Goal: Task Accomplishment & Management: Complete application form

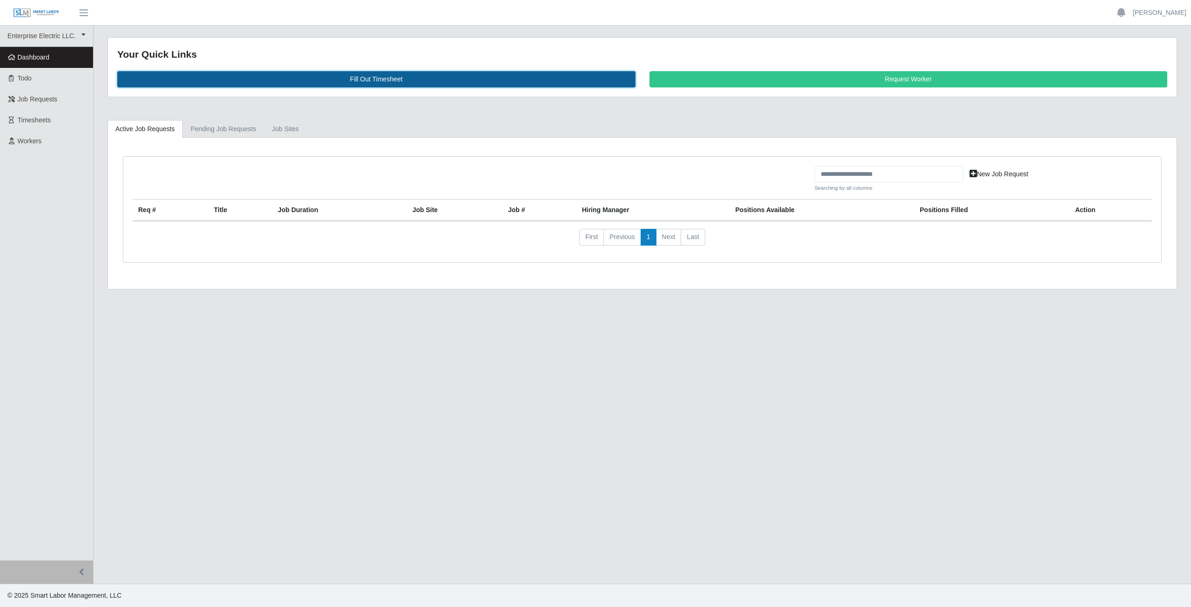
click at [377, 82] on link "Fill Out Timesheet" at bounding box center [376, 79] width 518 height 16
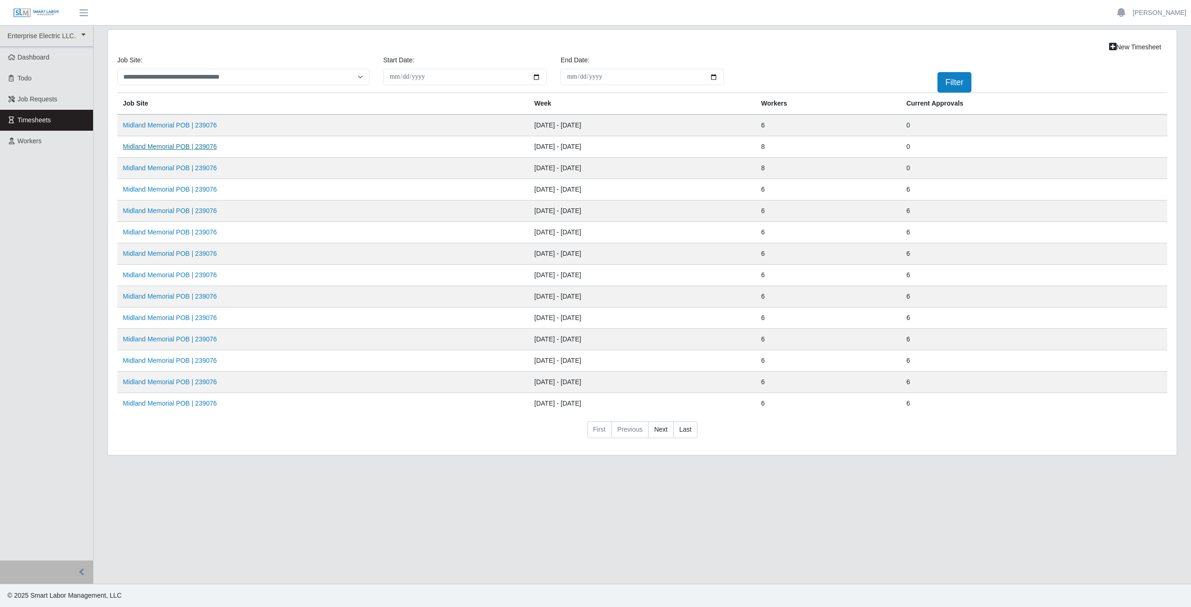
click at [201, 144] on link "Midland Memorial POB | 239076" at bounding box center [170, 146] width 94 height 7
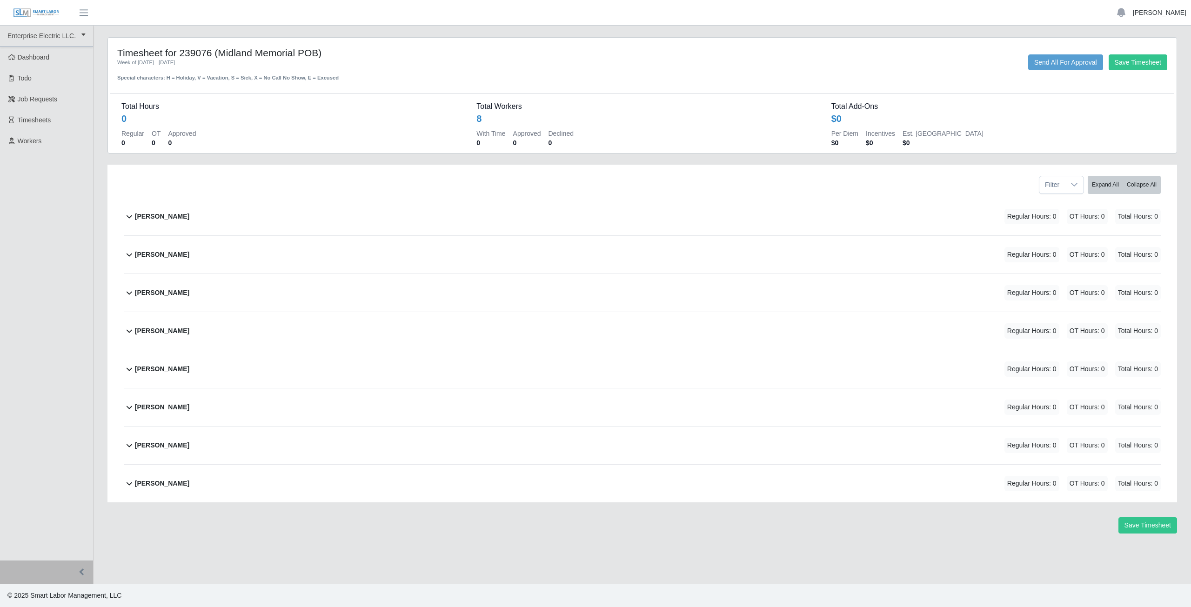
click at [1155, 13] on link "[PERSON_NAME]" at bounding box center [1159, 13] width 53 height 10
click at [1136, 65] on link "Logout" at bounding box center [1149, 65] width 84 height 20
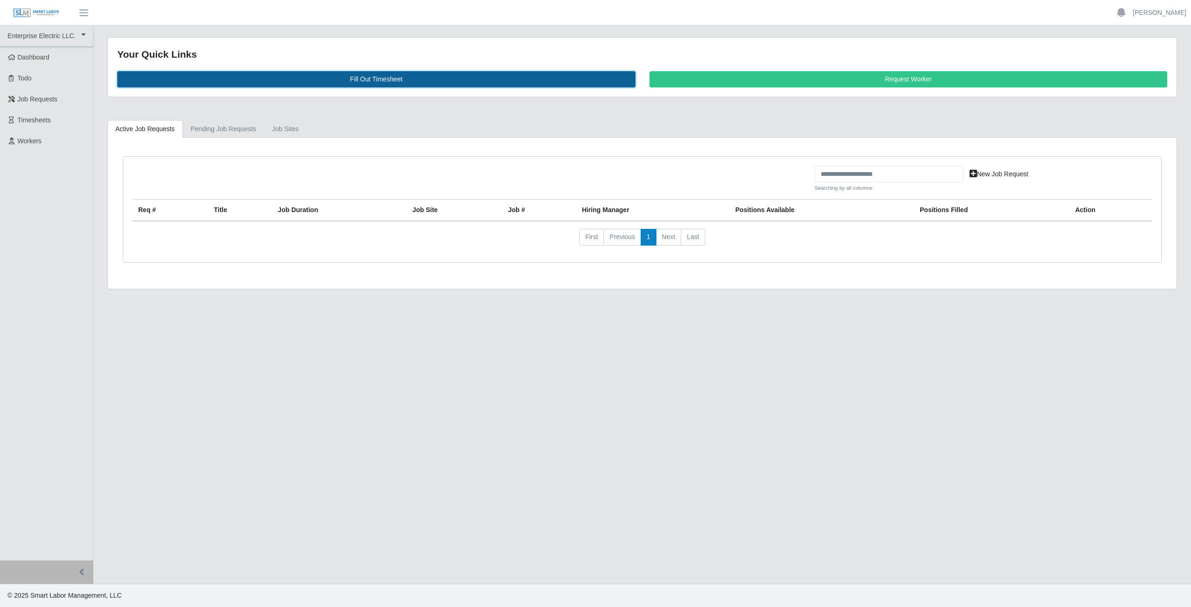
click at [367, 80] on link "Fill Out Timesheet" at bounding box center [376, 79] width 518 height 16
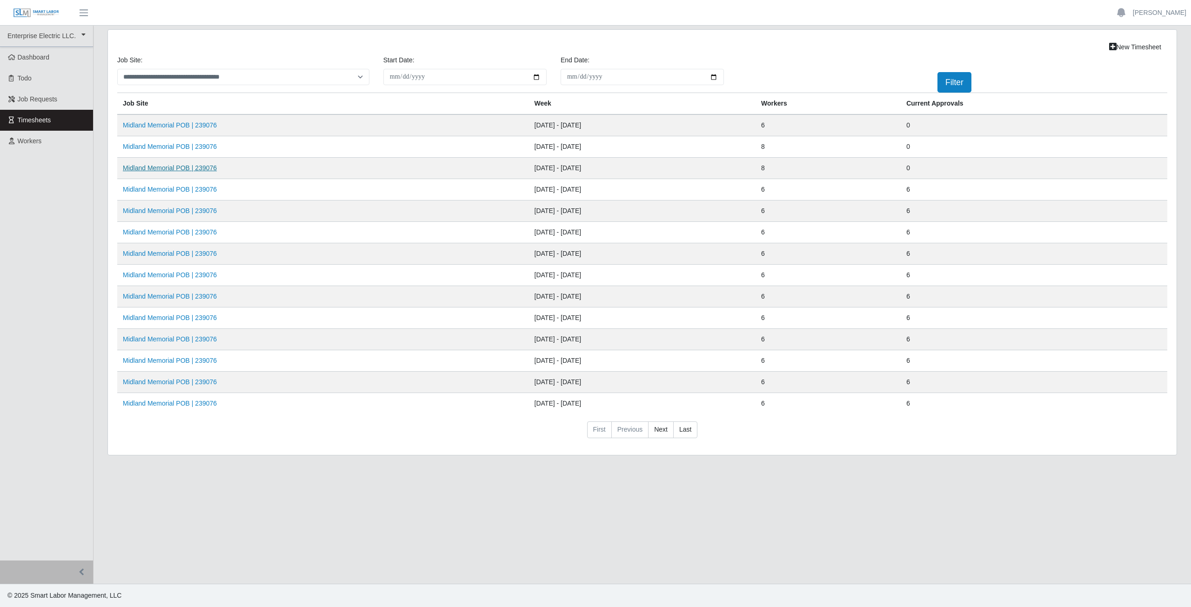
click at [169, 170] on link "Midland Memorial POB | 239076" at bounding box center [170, 167] width 94 height 7
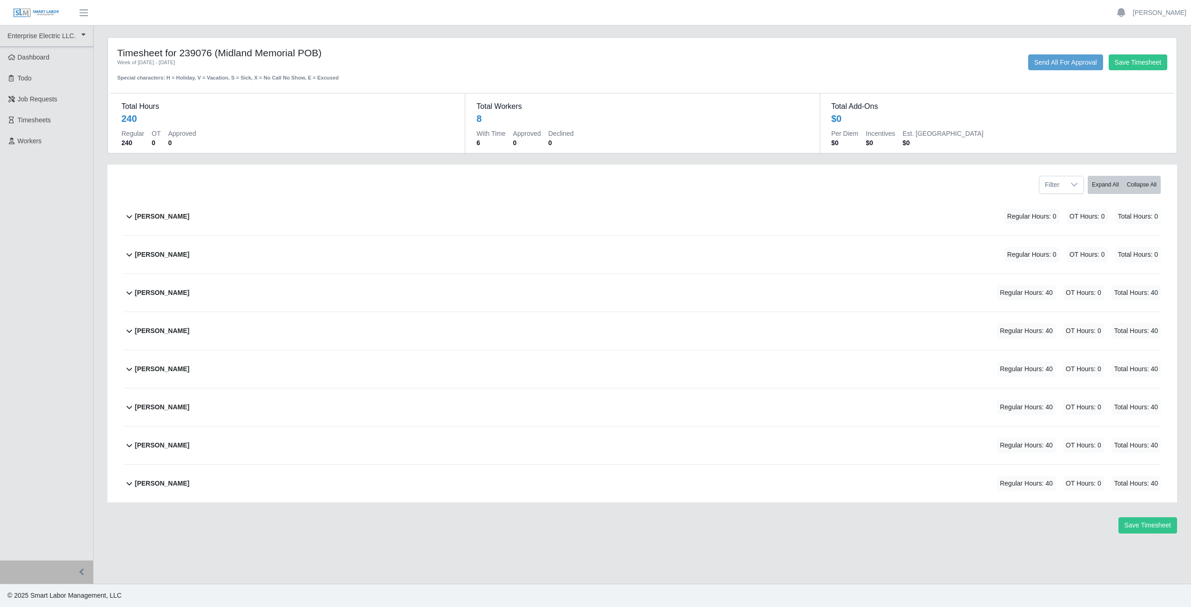
click at [130, 410] on icon at bounding box center [129, 406] width 11 height 11
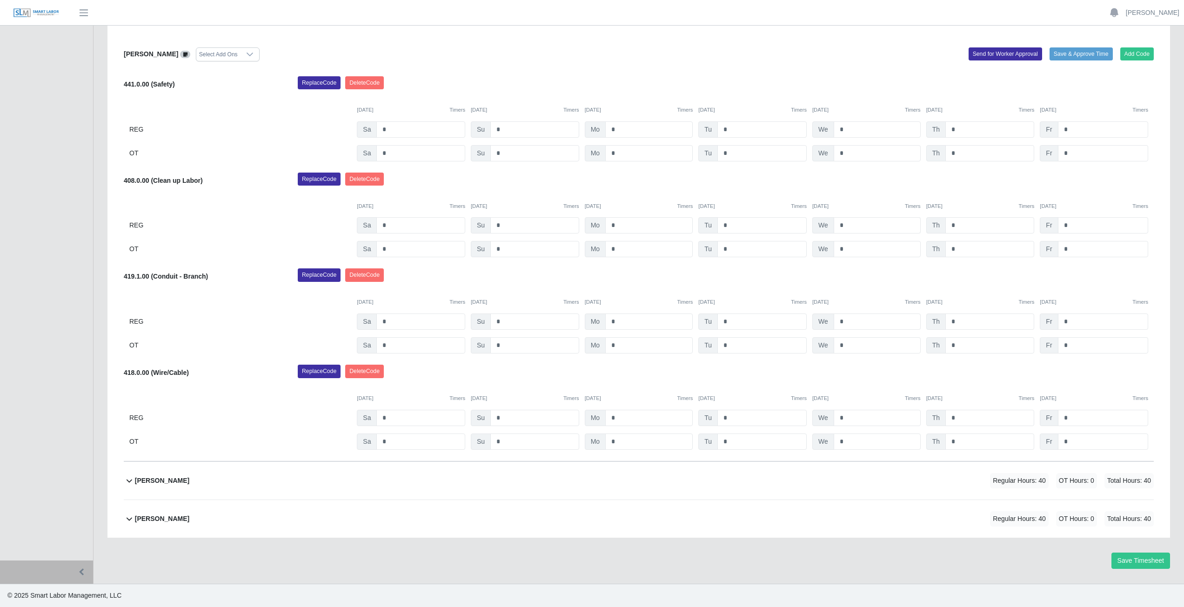
scroll to position [343, 0]
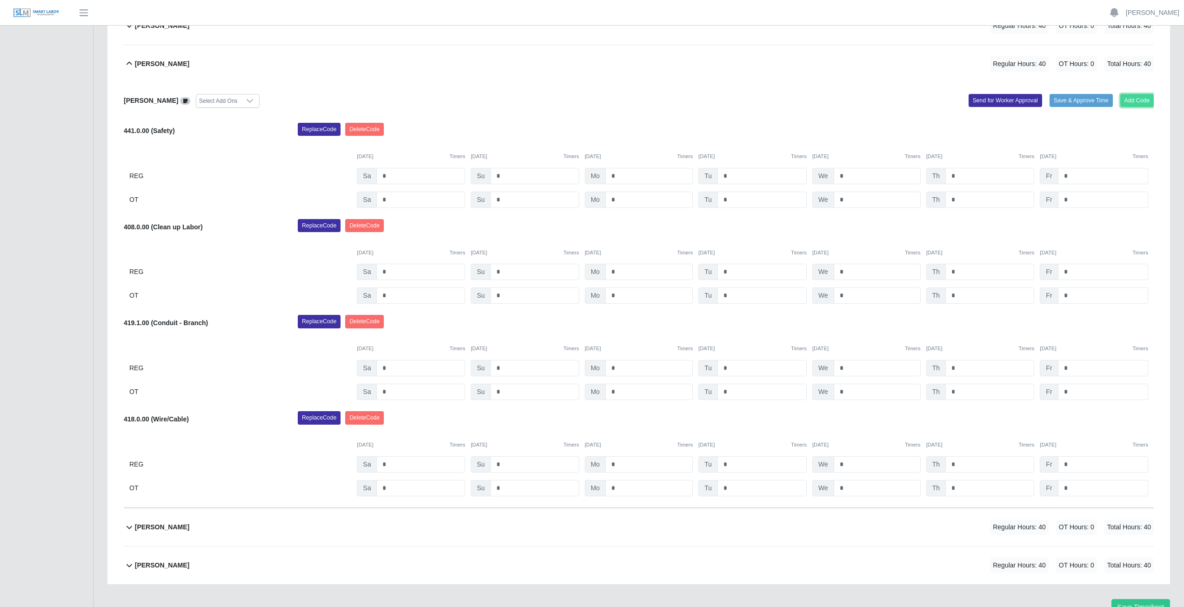
click at [1137, 97] on button "Add Code" at bounding box center [1137, 100] width 34 height 13
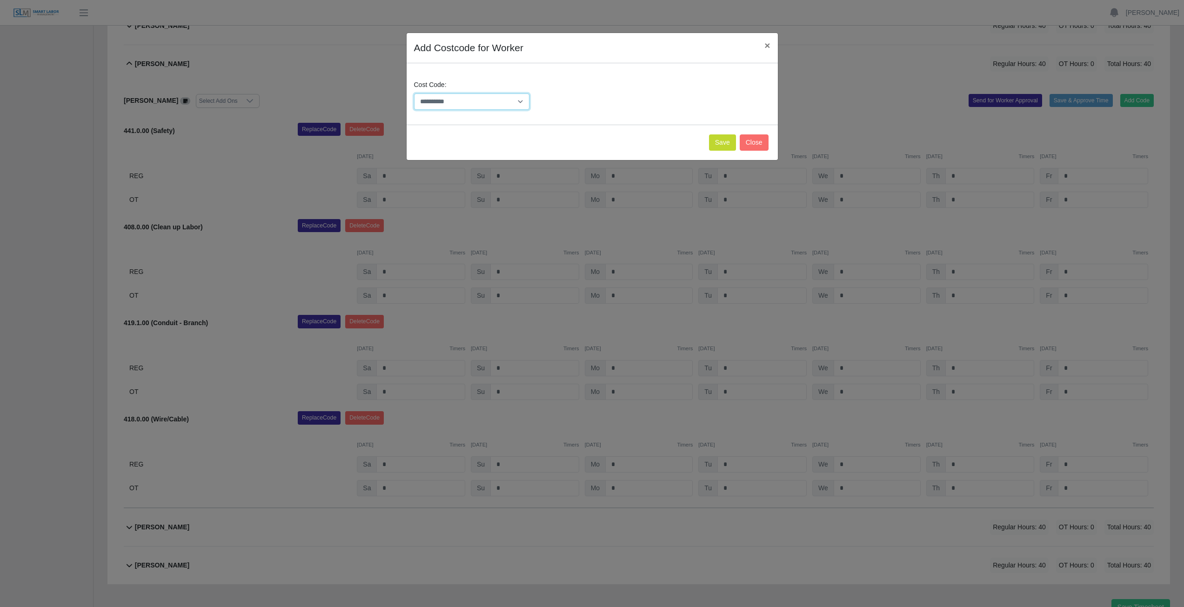
click at [475, 101] on select "**********" at bounding box center [472, 101] width 116 height 16
select select "**********"
click at [491, 99] on select "**********" at bounding box center [472, 101] width 116 height 16
click at [721, 142] on button "Save" at bounding box center [722, 142] width 27 height 16
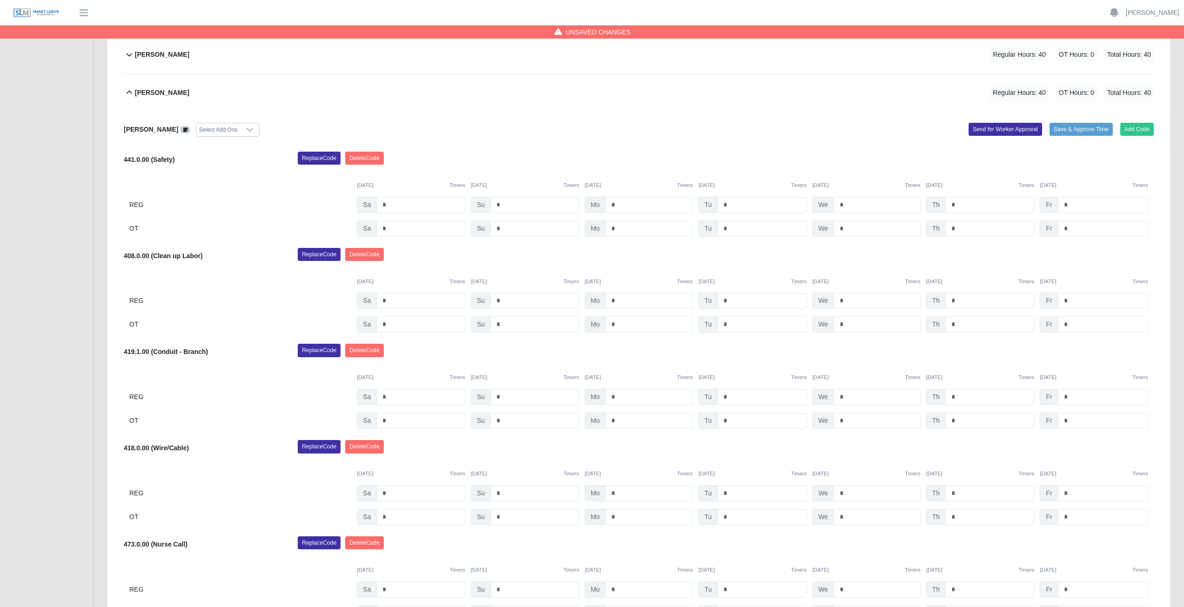
scroll to position [300, 0]
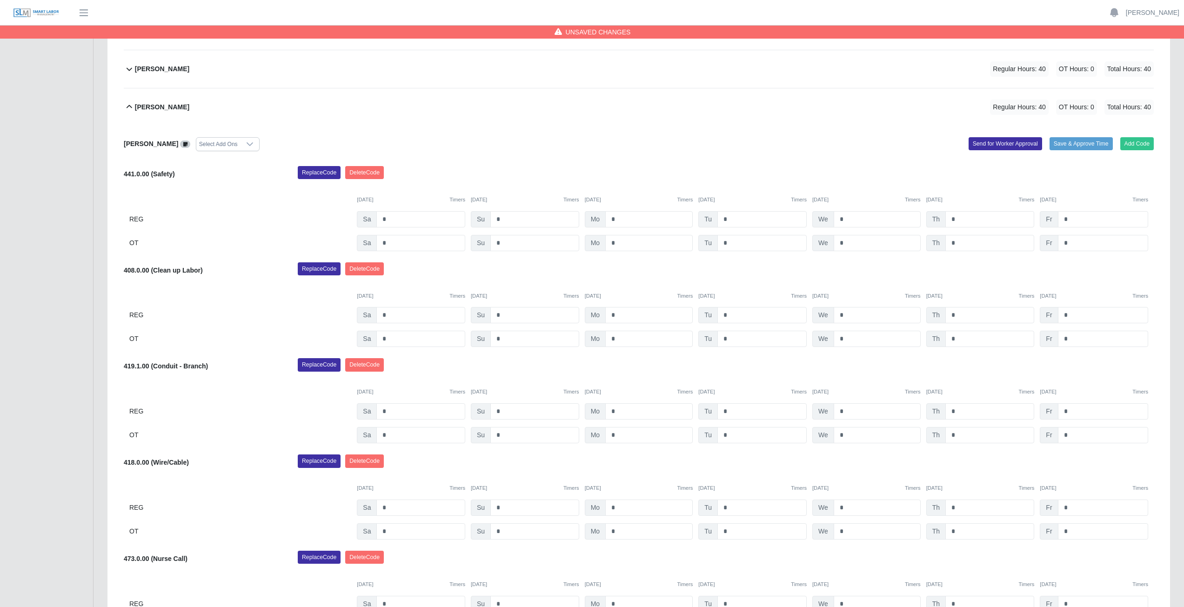
click at [126, 106] on icon at bounding box center [129, 106] width 11 height 11
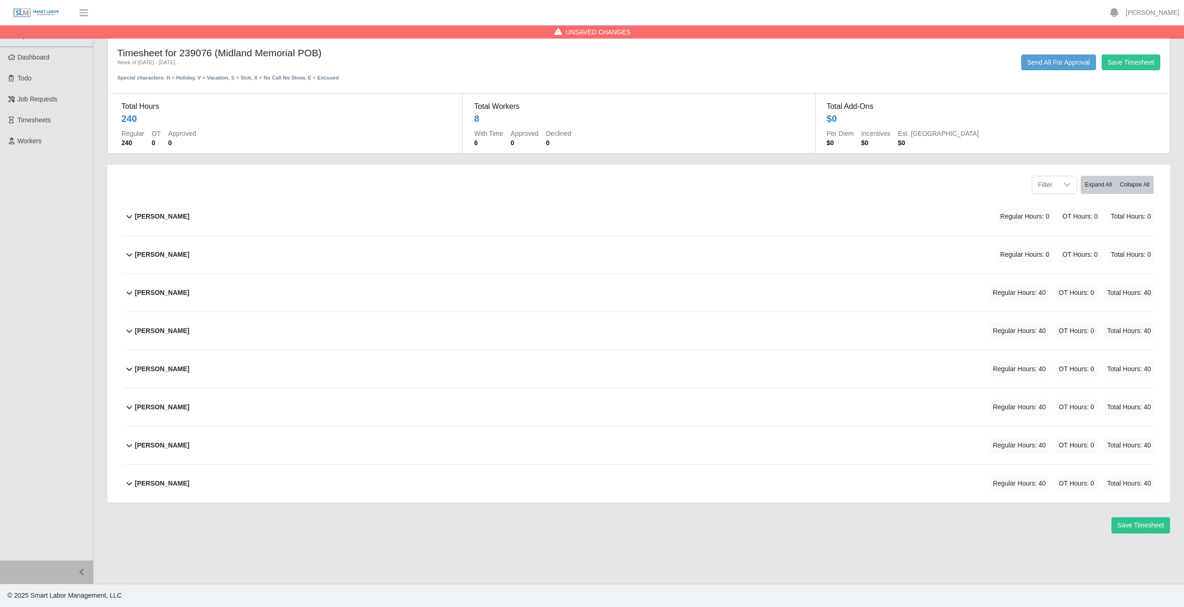
scroll to position [0, 0]
click at [126, 447] on icon at bounding box center [129, 445] width 11 height 11
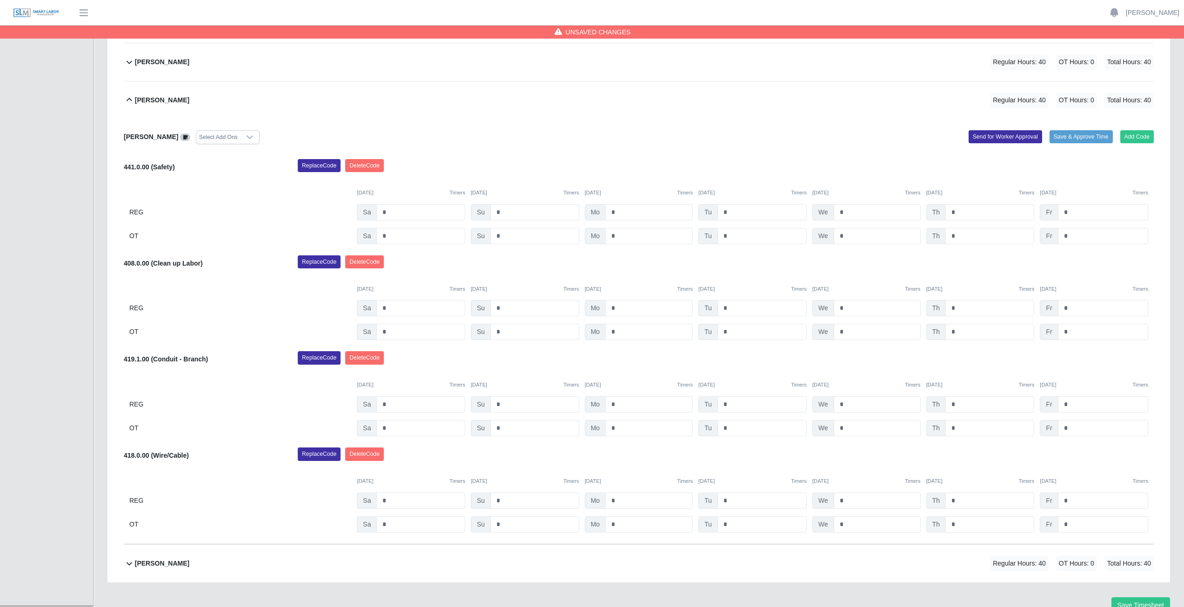
scroll to position [390, 0]
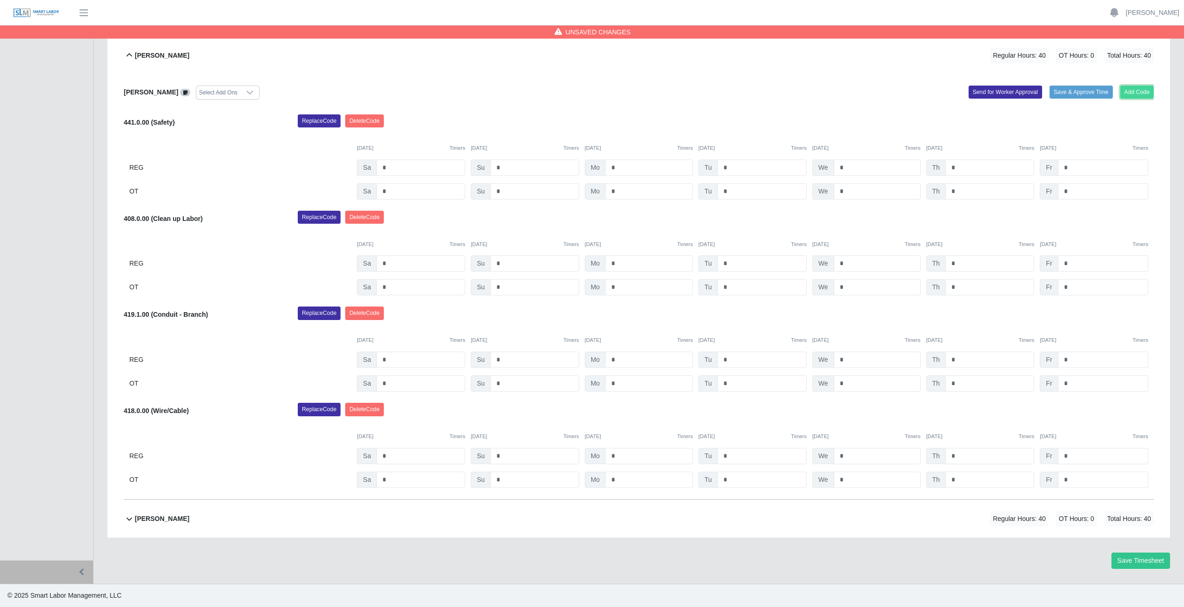
click at [1140, 91] on button "Add Code" at bounding box center [1137, 92] width 34 height 13
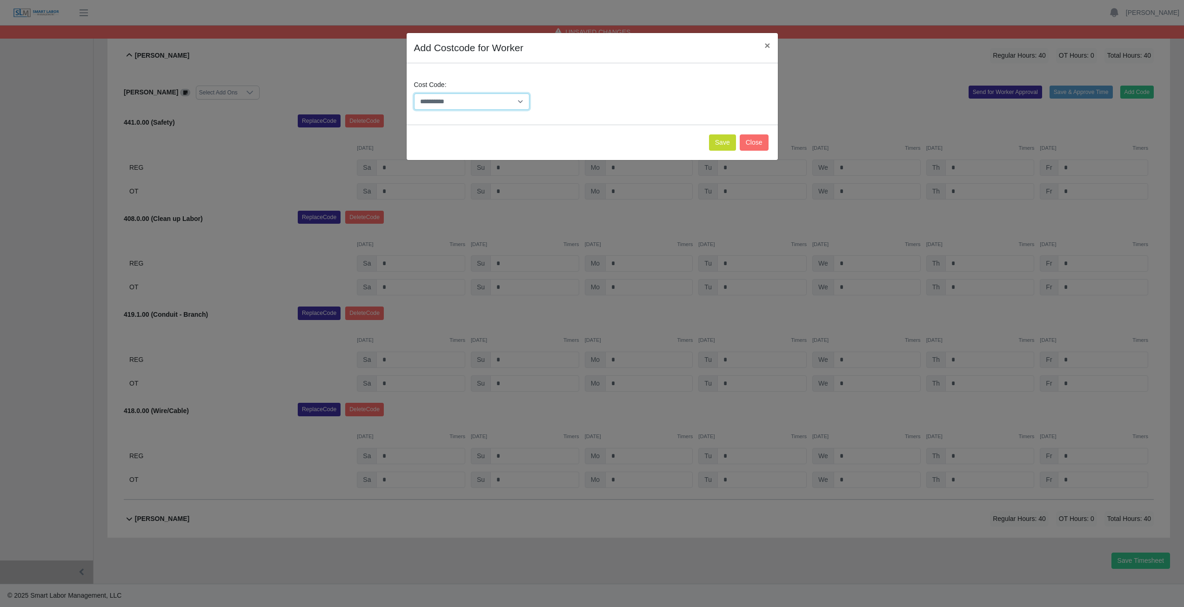
click at [466, 101] on select "**********" at bounding box center [472, 101] width 116 height 16
select select "**********"
click at [758, 133] on div "Save Close" at bounding box center [592, 142] width 371 height 35
click at [750, 145] on button "Close" at bounding box center [754, 142] width 29 height 16
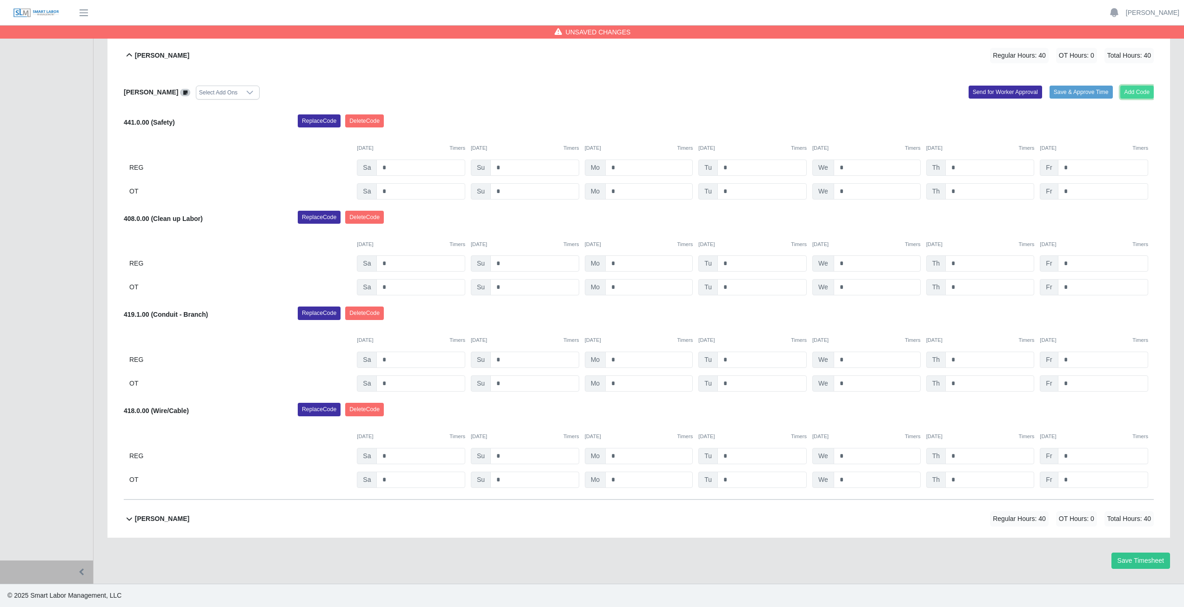
click at [1132, 94] on button "Add Code" at bounding box center [1137, 92] width 34 height 13
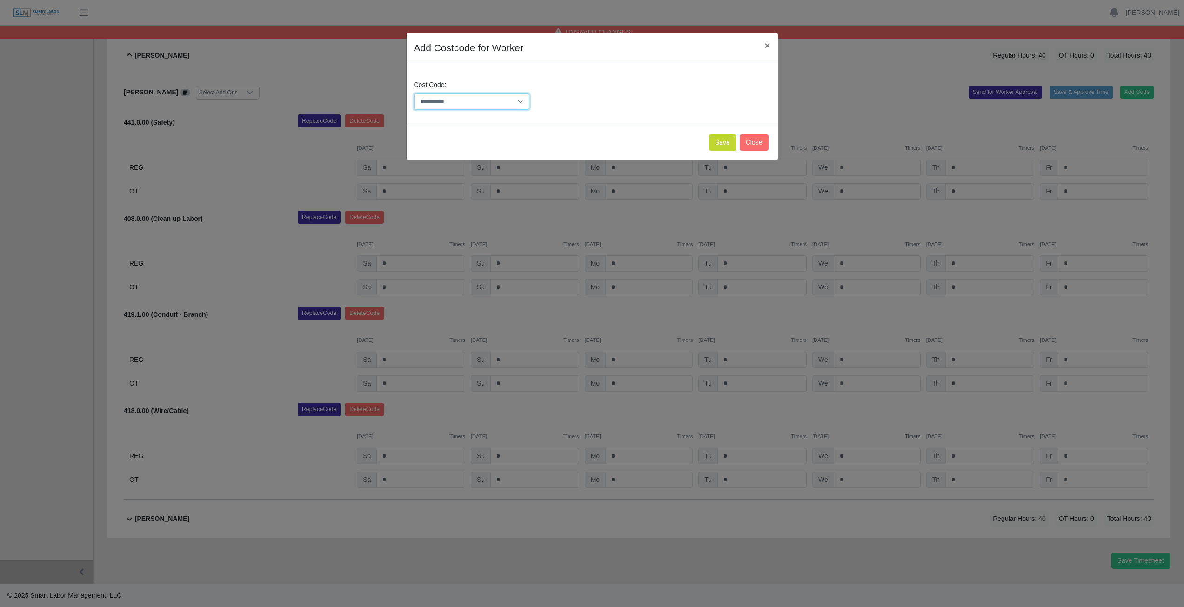
click at [468, 101] on select "**********" at bounding box center [472, 101] width 116 height 16
select select "**********"
click at [414, 93] on select "**********" at bounding box center [472, 101] width 116 height 16
click at [719, 140] on button "Save" at bounding box center [722, 142] width 27 height 16
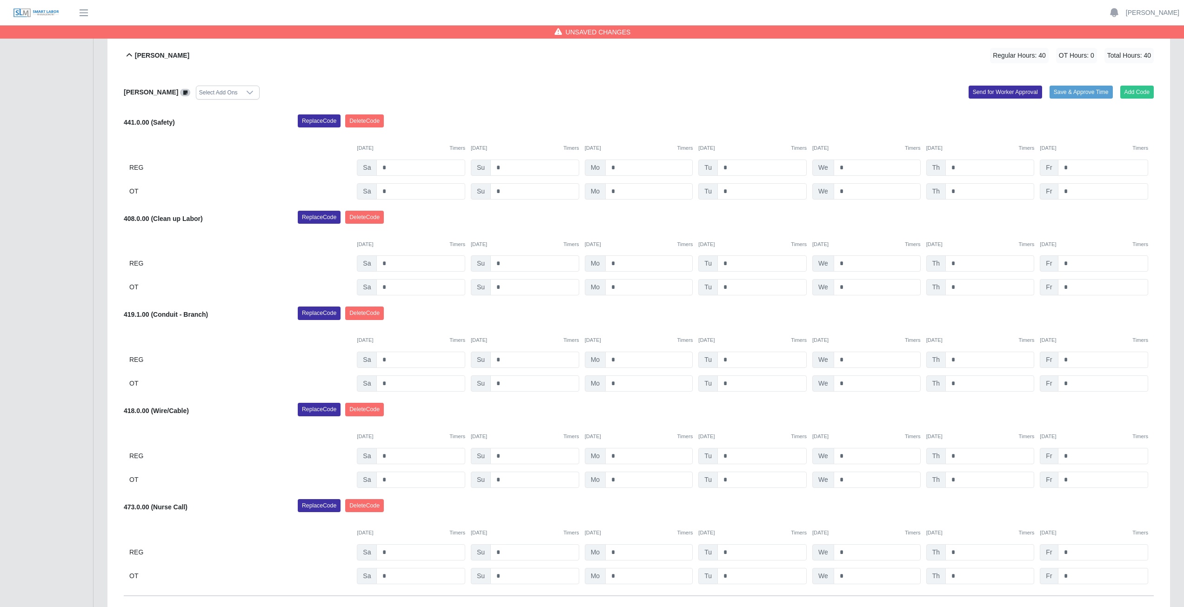
scroll to position [486, 0]
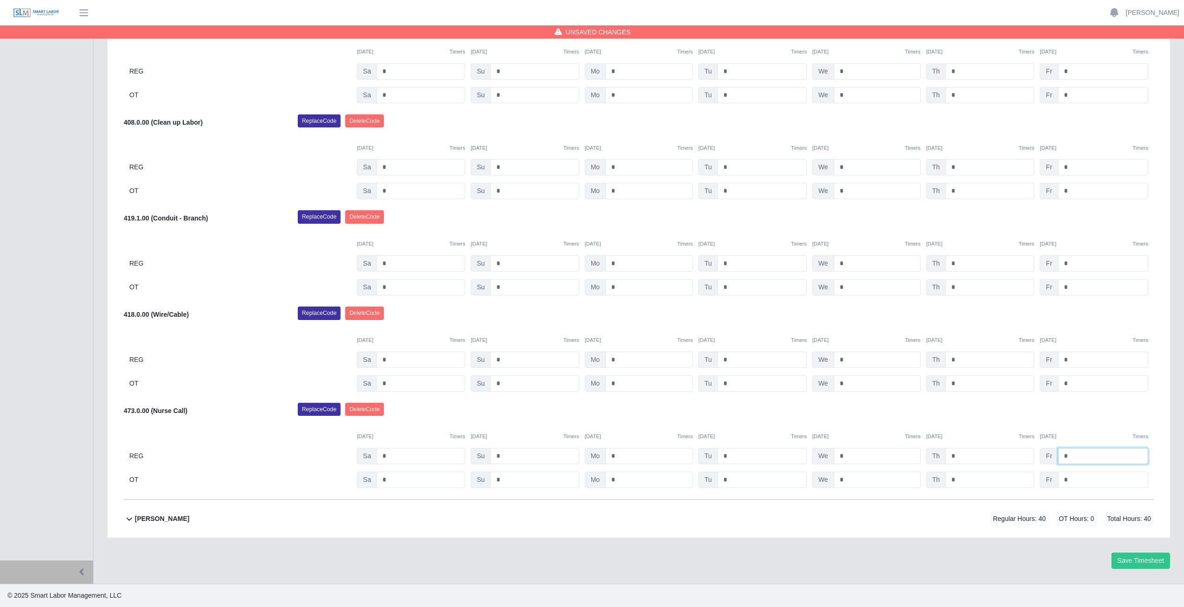
click at [1072, 457] on input "*" at bounding box center [1103, 456] width 90 height 16
click at [1075, 425] on div "08/16/2025 Timers 08/17/2025 Timers 08/18/2025 Timers 08/19/2025 Timers 08/20/2…" at bounding box center [639, 430] width 1030 height 19
click at [1139, 561] on button "Save Timesheet" at bounding box center [1140, 561] width 59 height 16
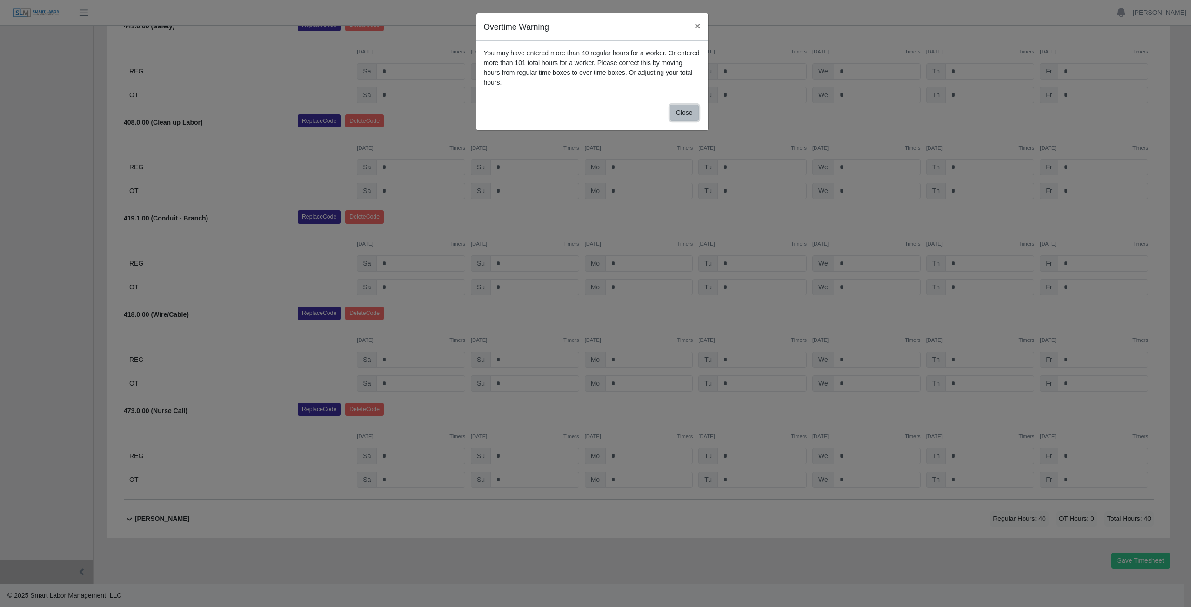
click at [684, 105] on button "Close" at bounding box center [684, 113] width 29 height 16
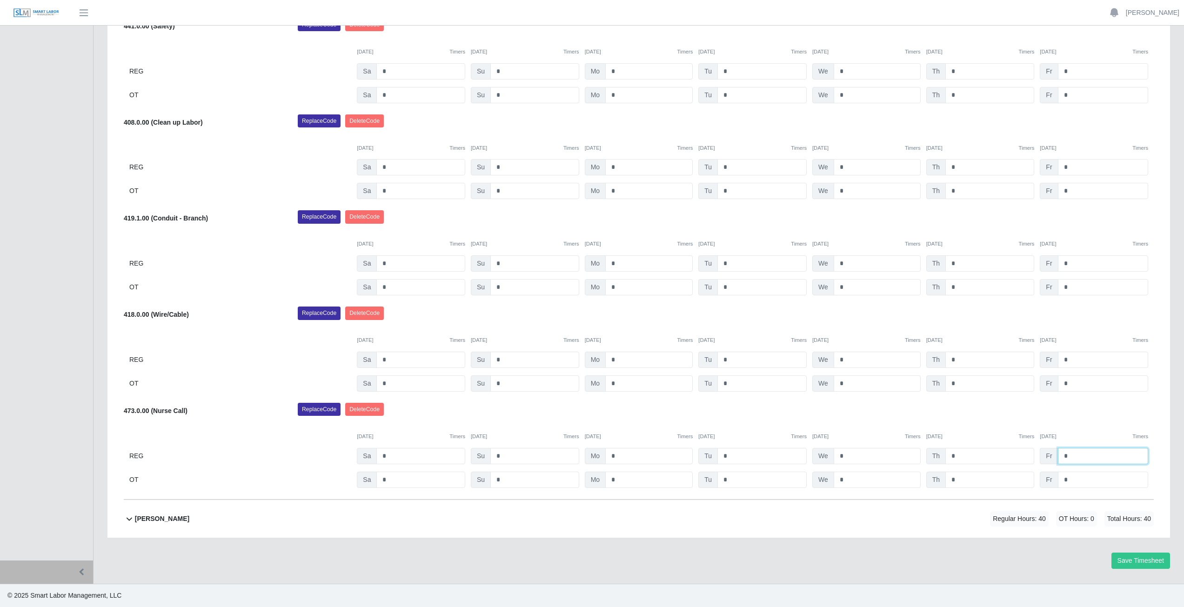
click at [1069, 455] on input "*" at bounding box center [1103, 456] width 90 height 16
type input "*"
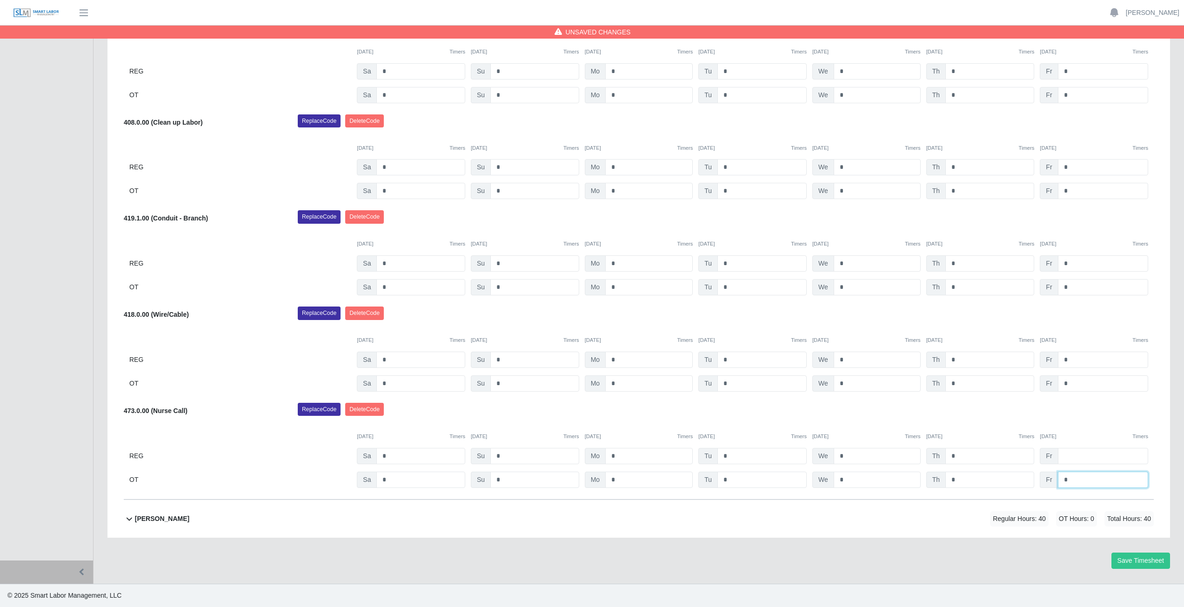
click at [1071, 480] on input "*" at bounding box center [1103, 480] width 90 height 16
type input "*"
click at [1074, 414] on div "Replace Code Delete Code" at bounding box center [726, 412] width 870 height 19
click at [1145, 560] on button "Save Timesheet" at bounding box center [1140, 561] width 59 height 16
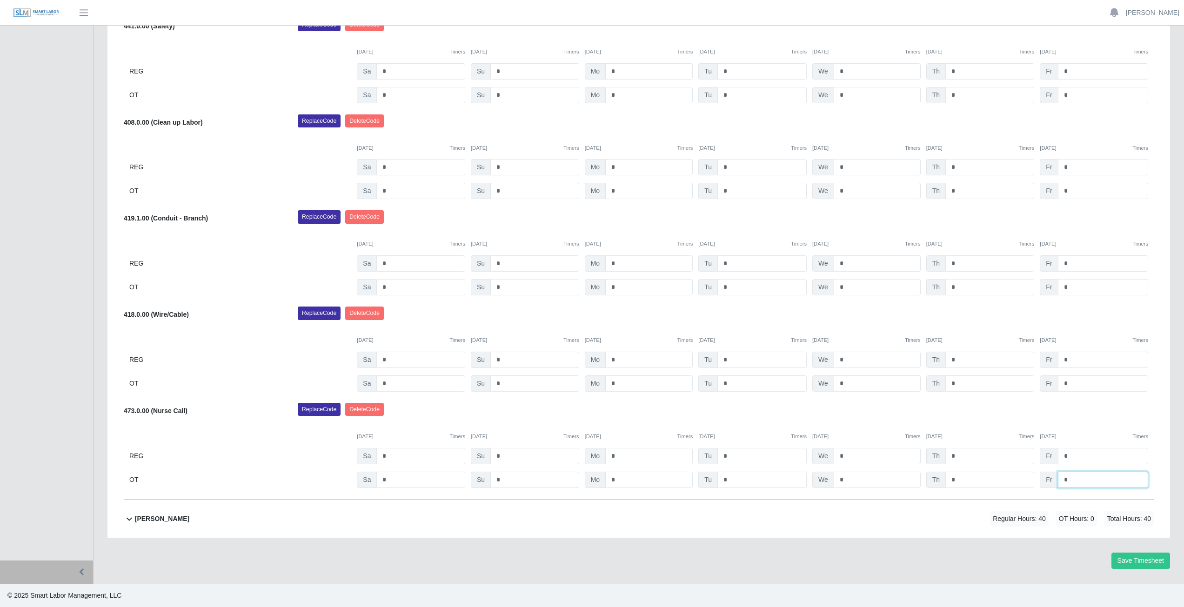
click at [1068, 480] on input "*" at bounding box center [1103, 480] width 90 height 16
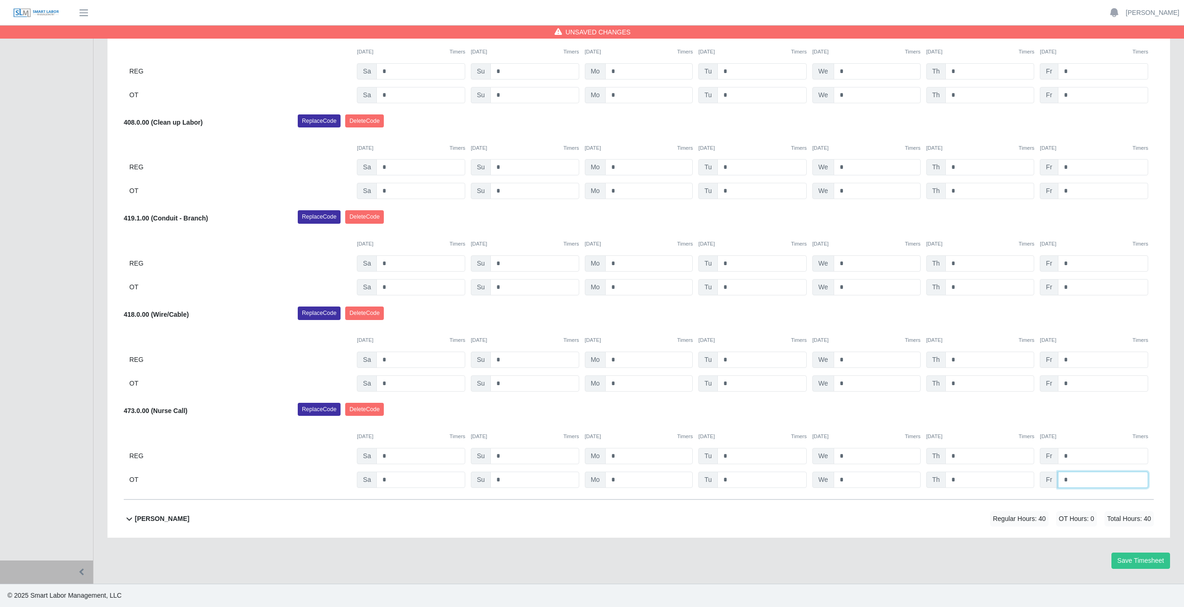
type input "*"
click at [1083, 415] on div "Replace Code Delete Code" at bounding box center [726, 412] width 870 height 19
click at [1139, 554] on button "Save Timesheet" at bounding box center [1140, 561] width 59 height 16
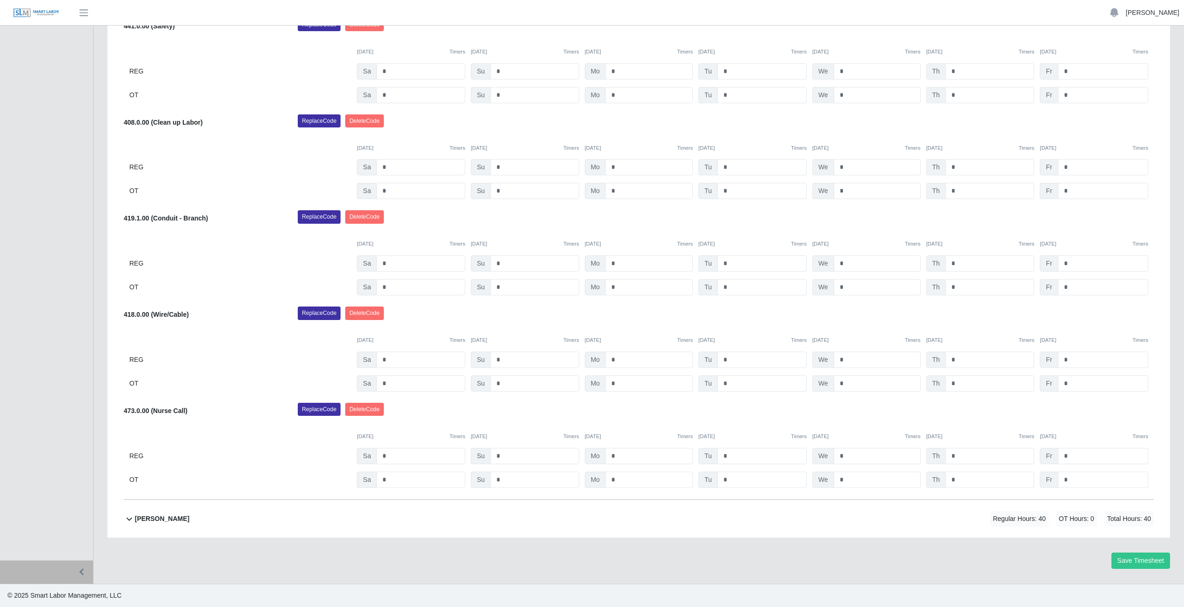
click at [1157, 13] on link "[PERSON_NAME]" at bounding box center [1152, 13] width 53 height 10
click at [1125, 65] on link "Logout" at bounding box center [1142, 65] width 84 height 20
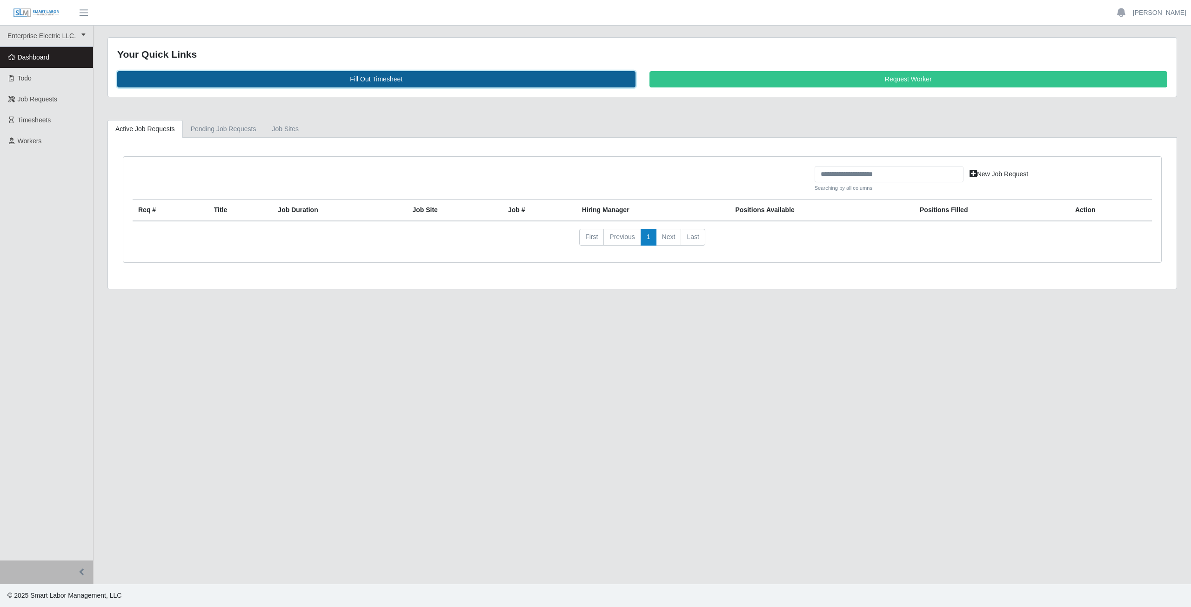
click at [383, 79] on link "Fill Out Timesheet" at bounding box center [376, 79] width 518 height 16
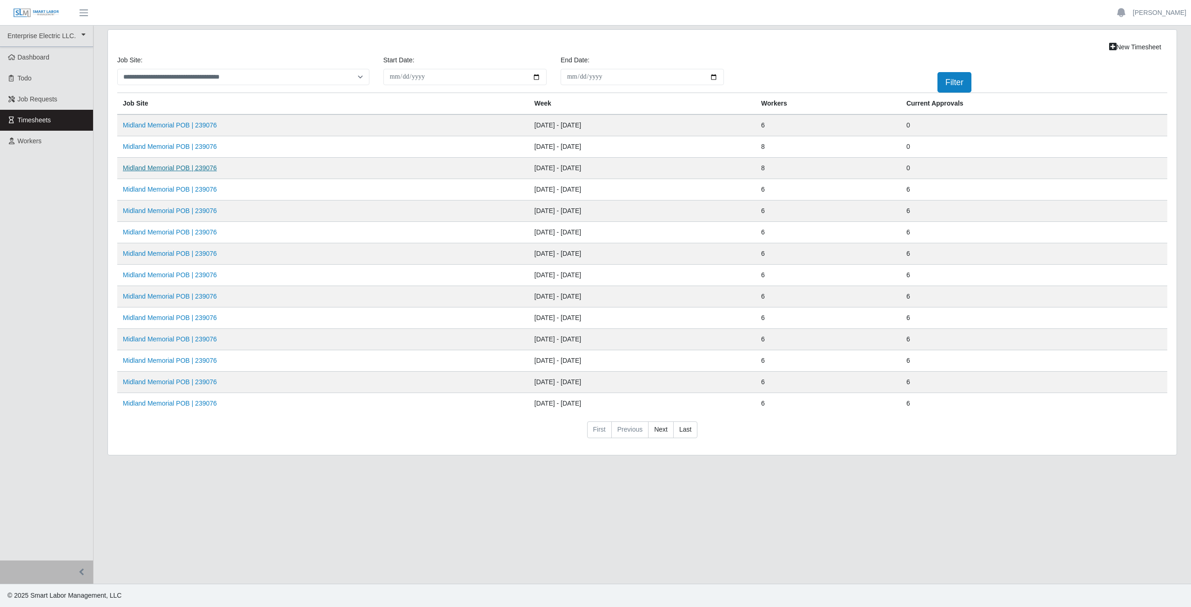
click at [160, 170] on link "Midland Memorial POB | 239076" at bounding box center [170, 167] width 94 height 7
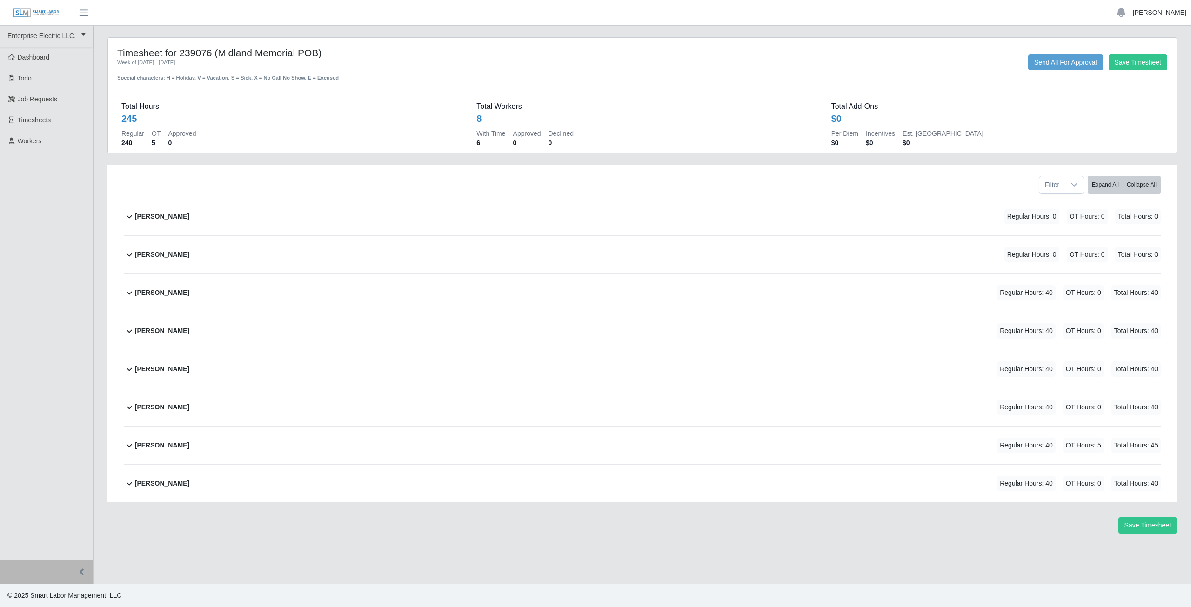
click at [1167, 15] on link "[PERSON_NAME]" at bounding box center [1159, 13] width 53 height 10
click at [1150, 68] on link "Logout" at bounding box center [1149, 65] width 84 height 20
